Goal: Information Seeking & Learning: Learn about a topic

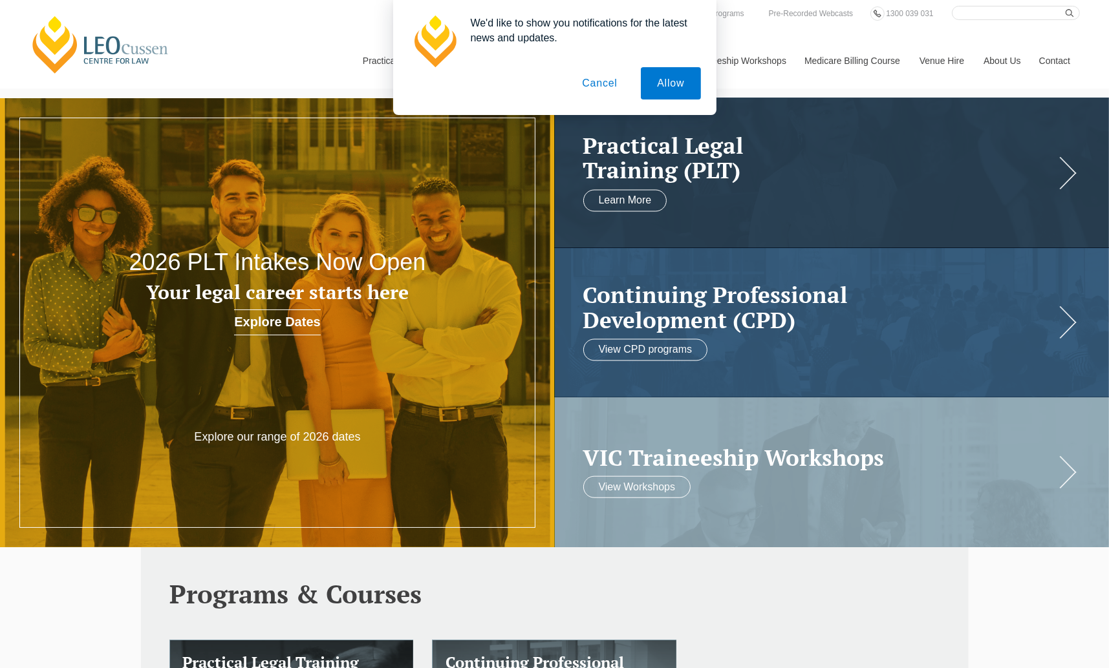
click at [600, 83] on button "Cancel" at bounding box center [600, 83] width 68 height 32
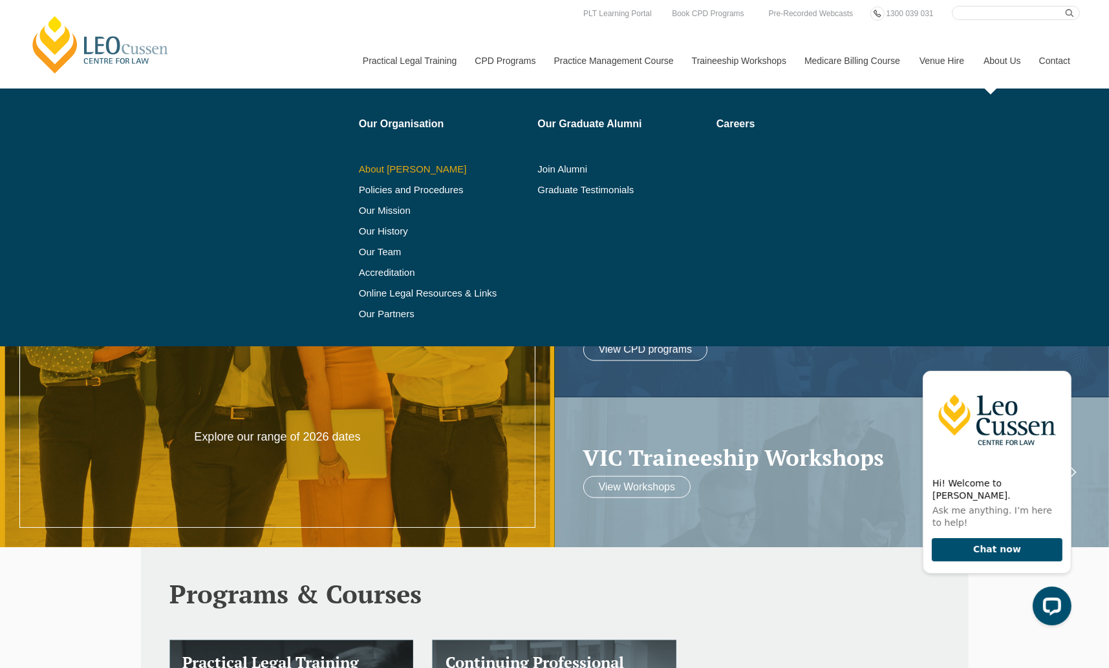
click at [421, 164] on link "About [PERSON_NAME]" at bounding box center [444, 169] width 170 height 10
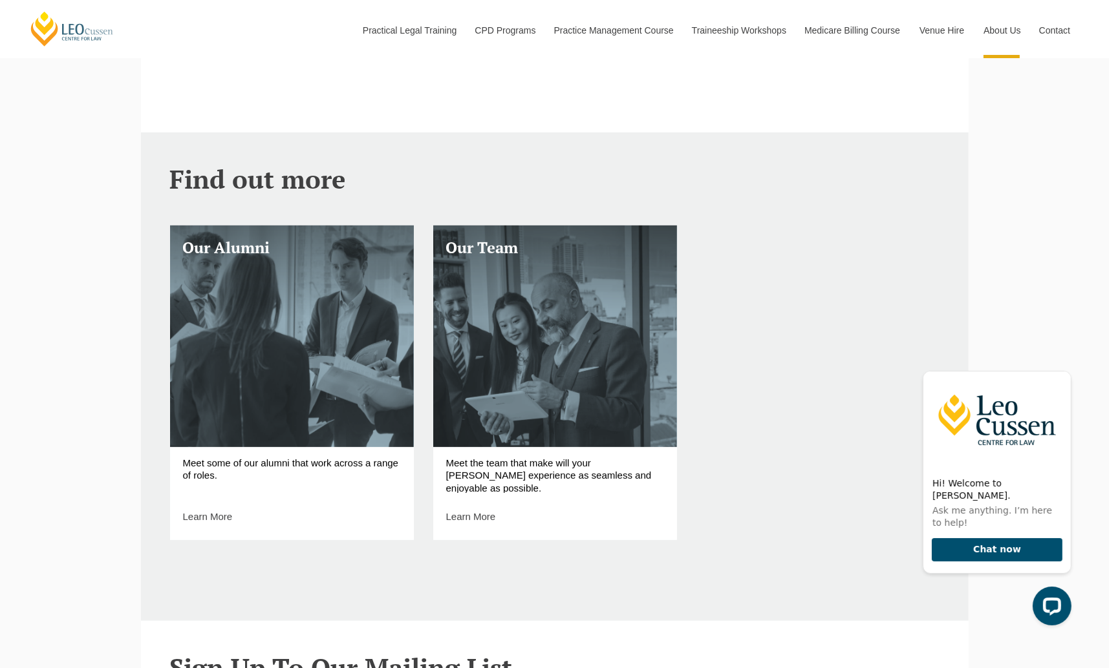
scroll to position [711, 0]
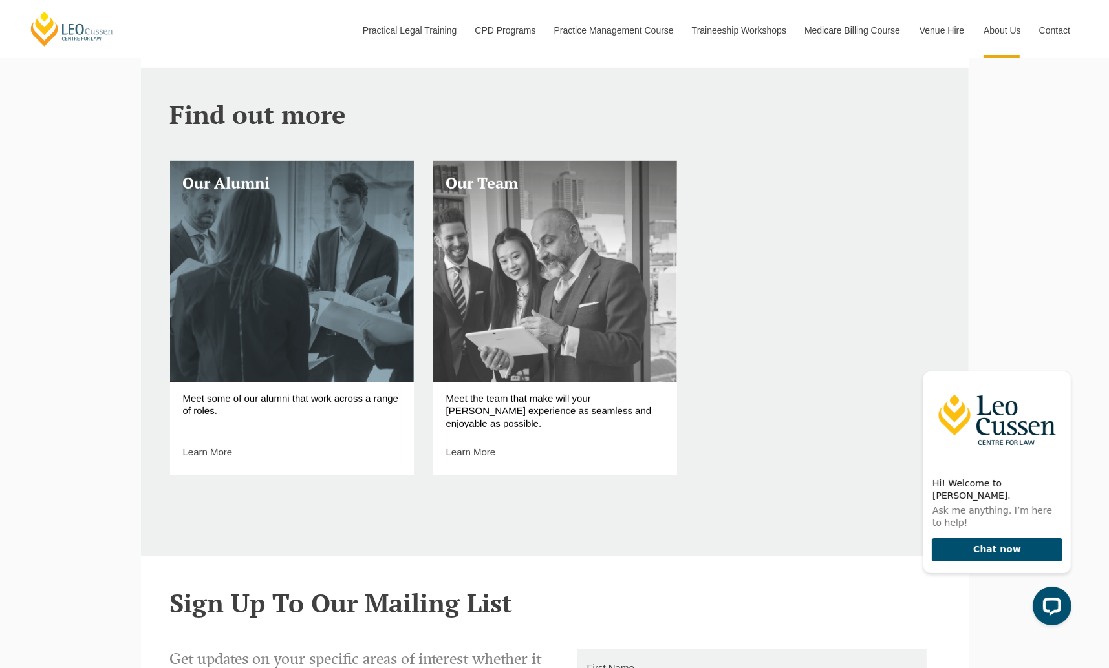
click at [526, 295] on link "Our Team" at bounding box center [555, 272] width 244 height 222
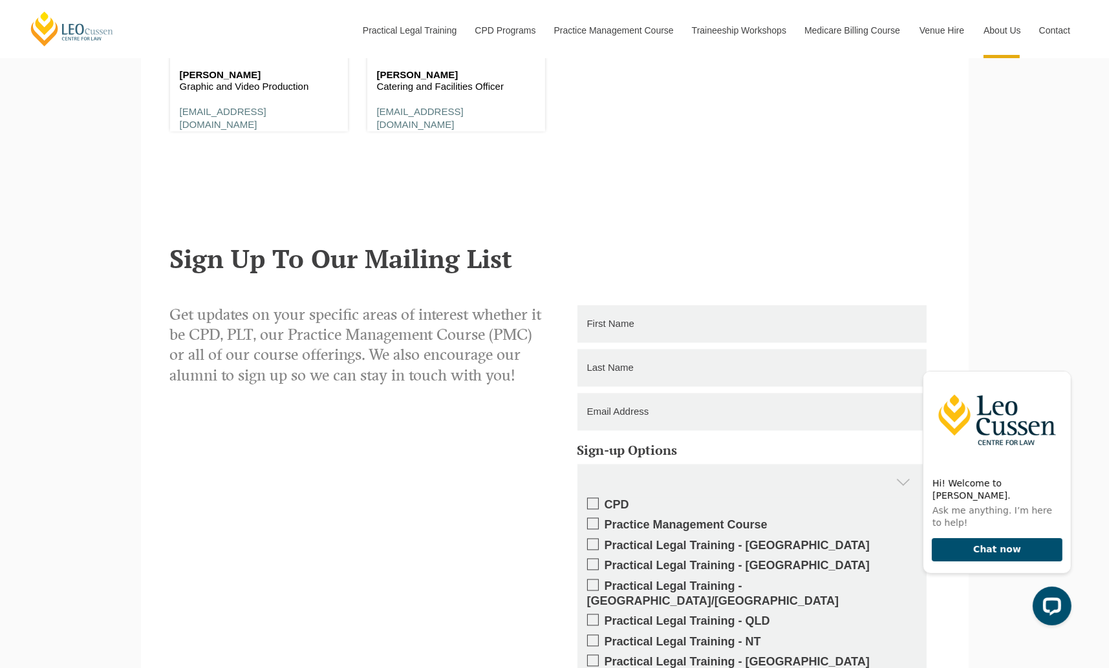
scroll to position [8274, 0]
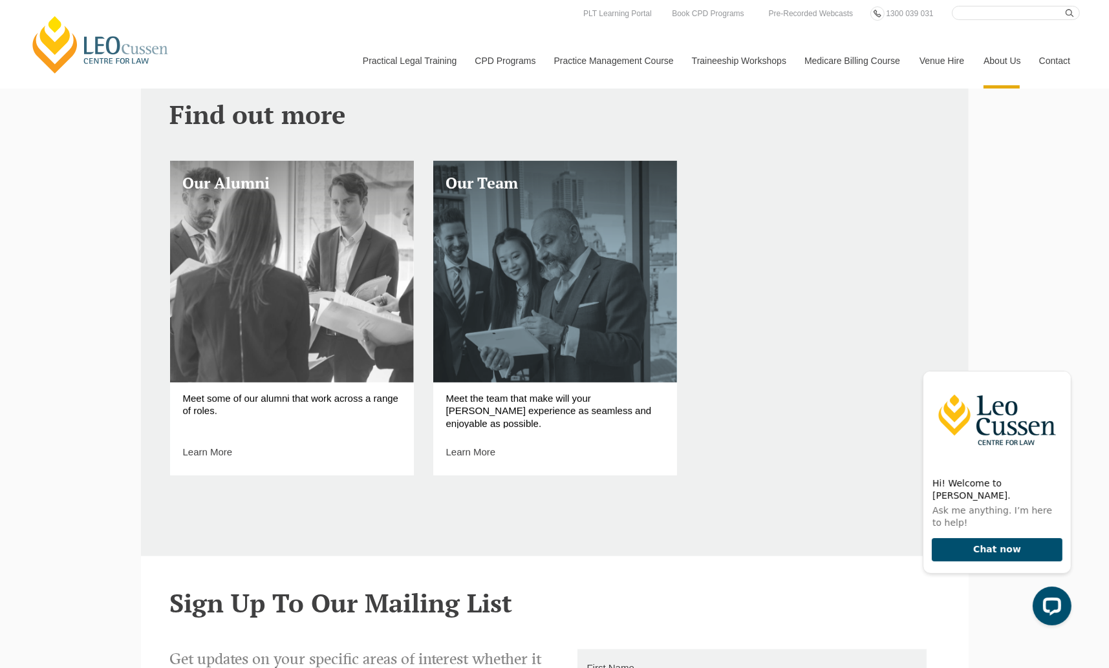
click at [321, 244] on link "Our Alumni" at bounding box center [292, 272] width 244 height 222
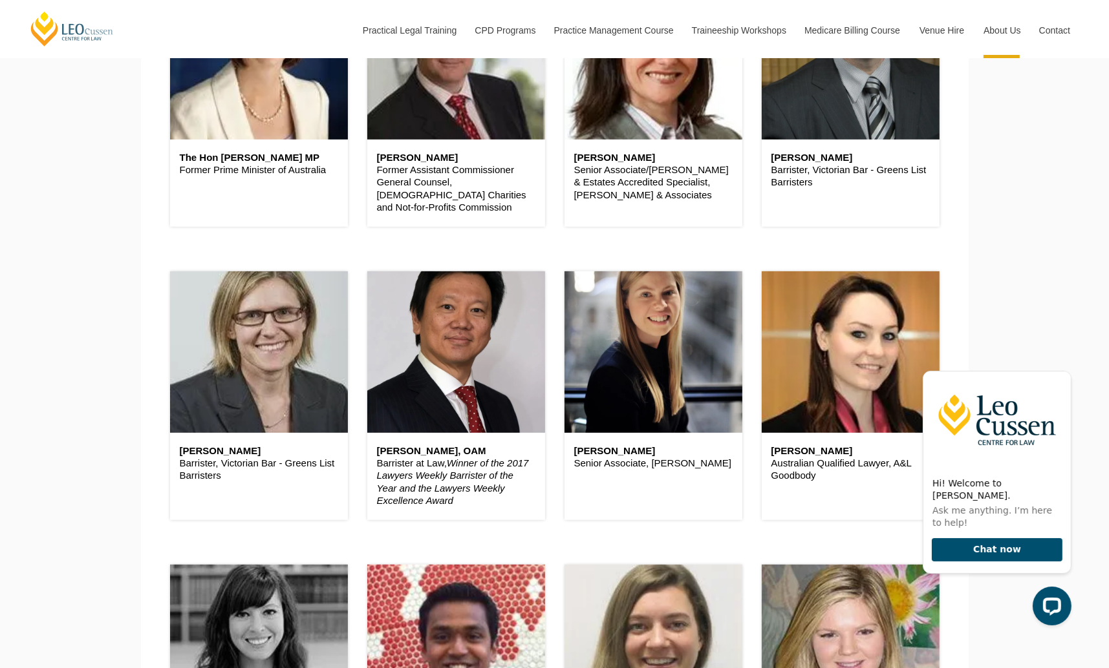
scroll to position [517, 0]
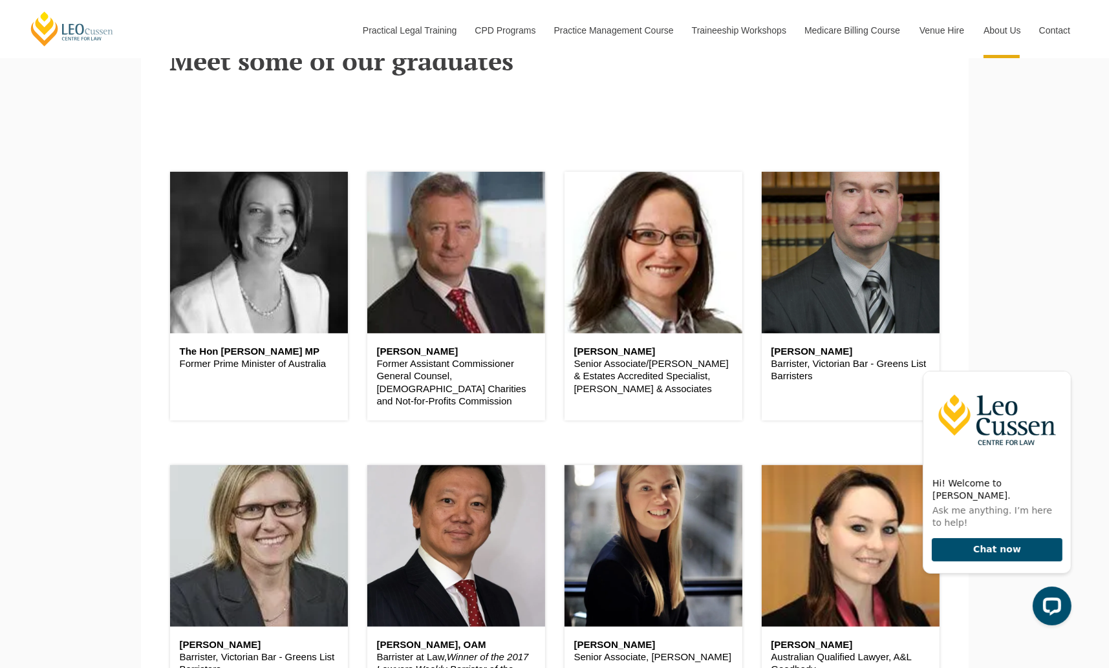
click at [182, 204] on header at bounding box center [259, 253] width 178 height 162
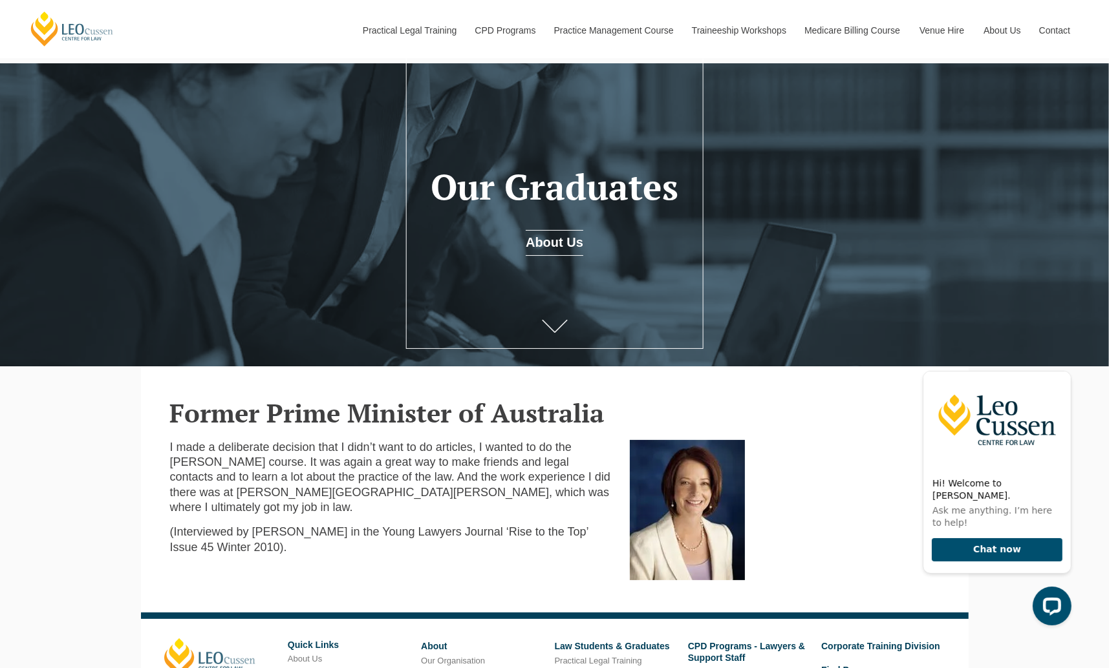
scroll to position [259, 0]
